Goal: Information Seeking & Learning: Learn about a topic

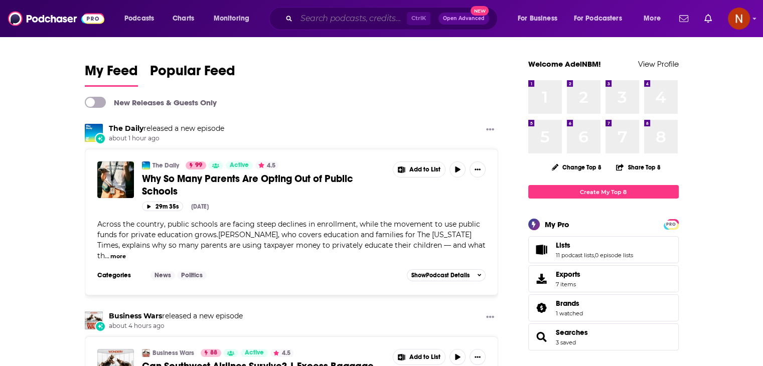
click at [331, 24] on input "Search podcasts, credits, & more..." at bounding box center [352, 19] width 110 height 16
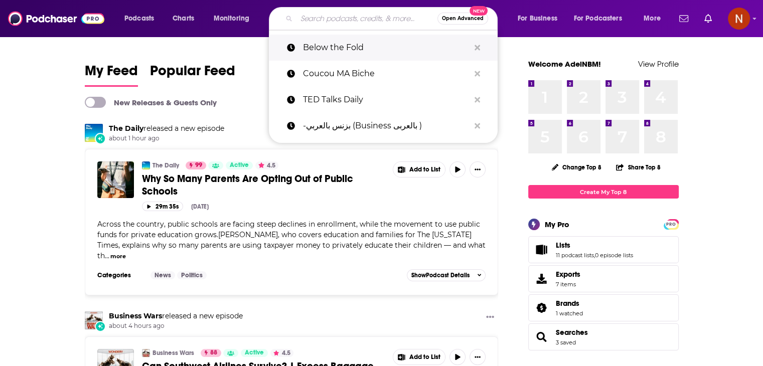
click at [350, 50] on p "Below the Fold" at bounding box center [386, 48] width 167 height 26
type input "Below the Fold"
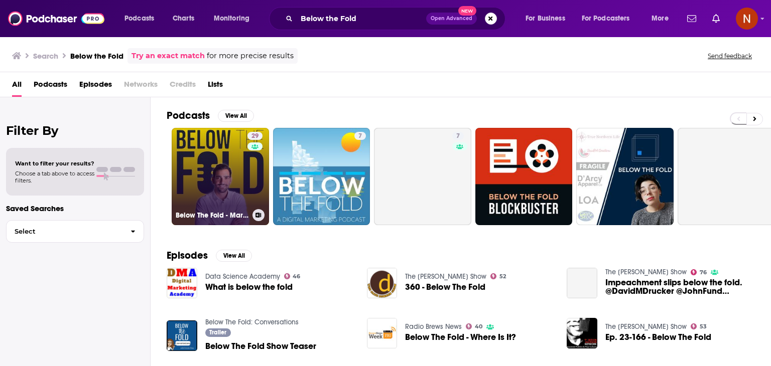
click at [225, 191] on link "29 Below The Fold - Marketing & Advertising Show" at bounding box center [220, 176] width 97 height 97
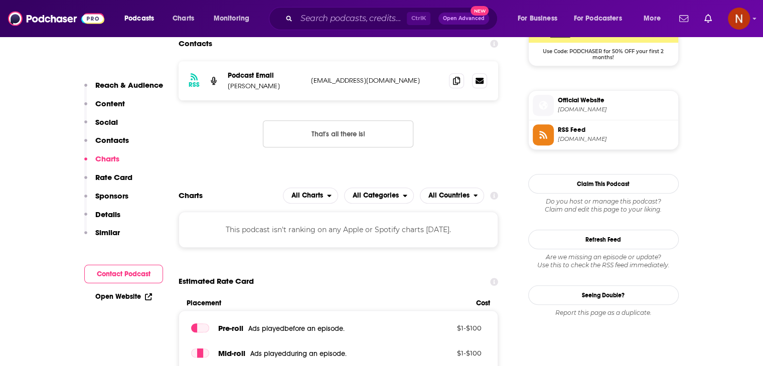
scroll to position [780, 0]
